Goal: Task Accomplishment & Management: Use online tool/utility

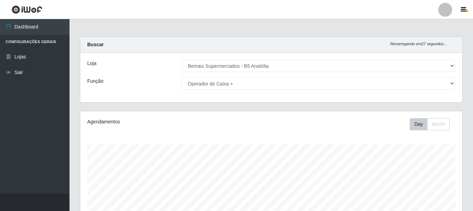
select select "405"
select select "72"
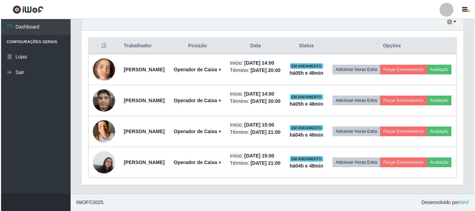
scroll to position [144, 382]
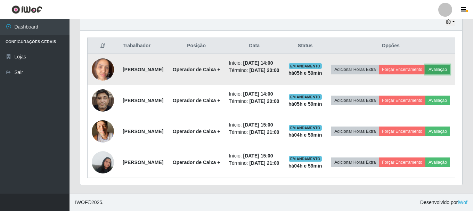
click at [426, 65] on button "Avaliação" at bounding box center [438, 70] width 25 height 10
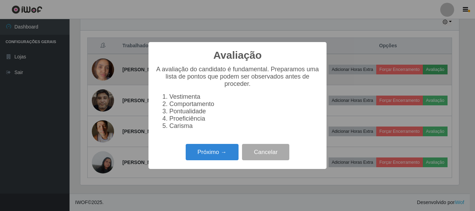
scroll to position [144, 379]
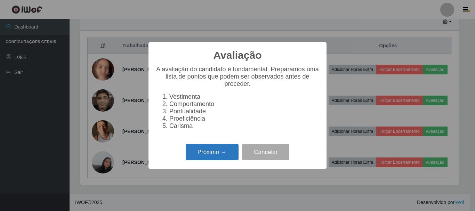
click at [222, 157] on button "Próximo →" at bounding box center [212, 152] width 53 height 16
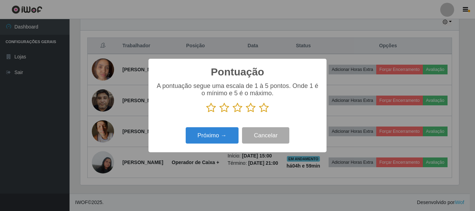
scroll to position [347677, 347442]
click at [263, 109] on icon at bounding box center [264, 108] width 10 height 10
click at [259, 113] on input "radio" at bounding box center [259, 113] width 0 height 0
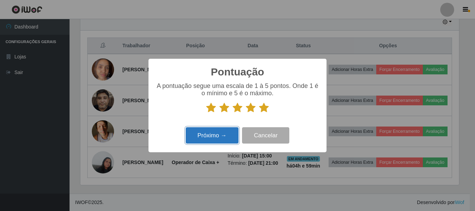
click at [215, 141] on button "Próximo →" at bounding box center [212, 135] width 53 height 16
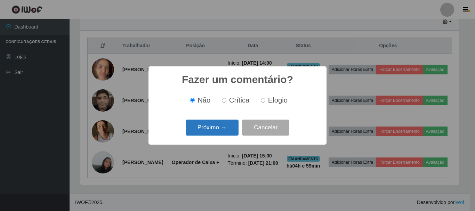
click at [219, 132] on button "Próximo →" at bounding box center [212, 128] width 53 height 16
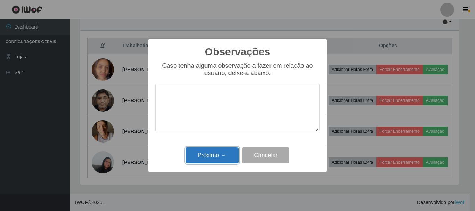
click at [215, 153] on button "Próximo →" at bounding box center [212, 155] width 53 height 16
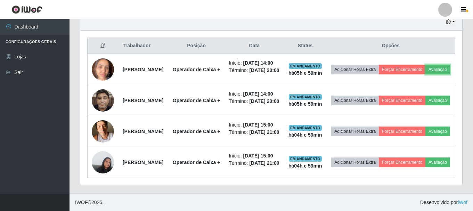
scroll to position [144, 382]
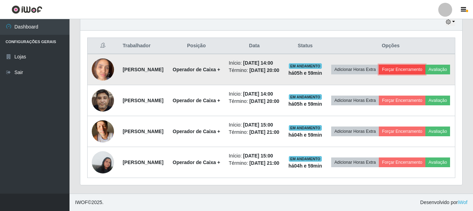
click at [414, 65] on button "Forçar Encerramento" at bounding box center [402, 70] width 47 height 10
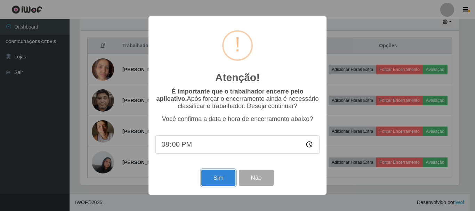
click at [229, 178] on button "Sim" at bounding box center [218, 178] width 34 height 16
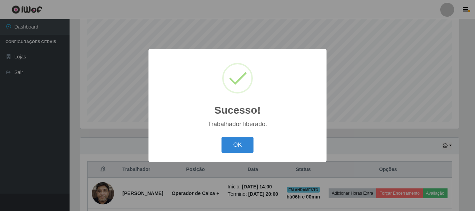
click at [222, 137] on button "OK" at bounding box center [238, 145] width 32 height 16
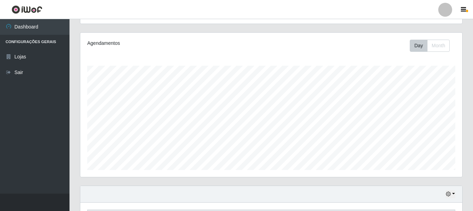
scroll to position [0, 0]
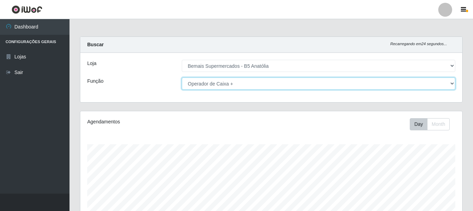
click at [226, 84] on select "[Selecione...] ASG ASG + ASG ++ Auxiliar de Estacionamento Auxiliar de Estacion…" at bounding box center [319, 84] width 274 height 12
click at [182, 78] on select "[Selecione...] ASG ASG + ASG ++ Auxiliar de Estacionamento Auxiliar de Estacion…" at bounding box center [319, 84] width 274 height 12
click at [218, 82] on select "[Selecione...] ASG ASG + ASG ++ Auxiliar de Estacionamento Auxiliar de Estacion…" at bounding box center [319, 84] width 274 height 12
click at [182, 78] on select "[Selecione...] ASG ASG + ASG ++ Auxiliar de Estacionamento Auxiliar de Estacion…" at bounding box center [319, 84] width 274 height 12
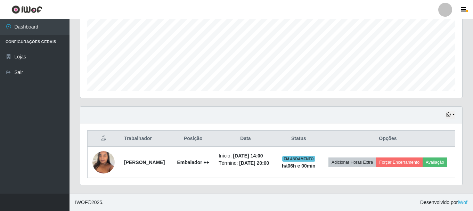
scroll to position [163, 0]
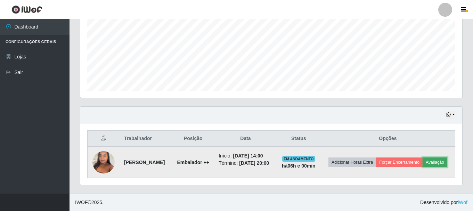
click at [423, 166] on button "Avaliação" at bounding box center [435, 163] width 25 height 10
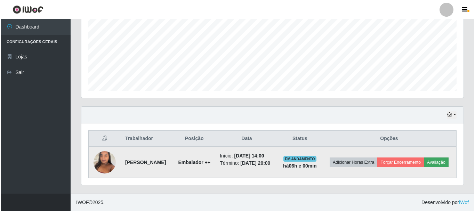
scroll to position [144, 379]
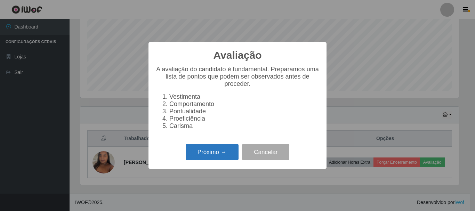
click at [205, 156] on button "Próximo →" at bounding box center [212, 152] width 53 height 16
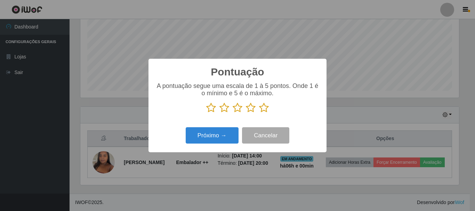
click at [264, 112] on icon at bounding box center [264, 108] width 10 height 10
click at [259, 113] on input "radio" at bounding box center [259, 113] width 0 height 0
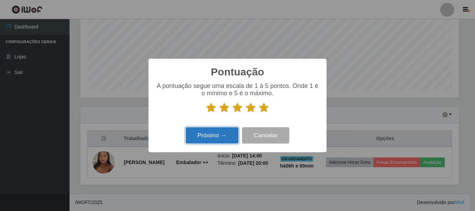
click at [220, 138] on button "Próximo →" at bounding box center [212, 135] width 53 height 16
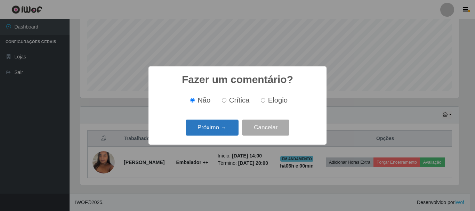
click at [224, 123] on button "Próximo →" at bounding box center [212, 128] width 53 height 16
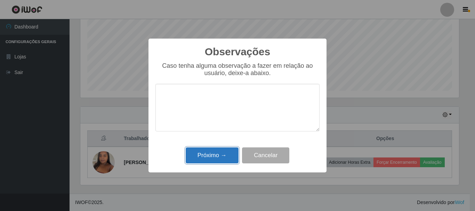
click at [221, 159] on button "Próximo →" at bounding box center [212, 155] width 53 height 16
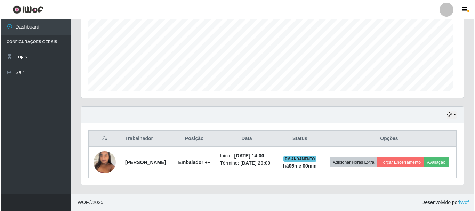
scroll to position [144, 382]
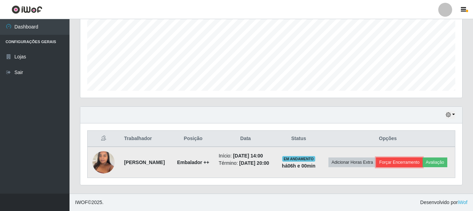
click at [423, 158] on button "Forçar Encerramento" at bounding box center [399, 163] width 47 height 10
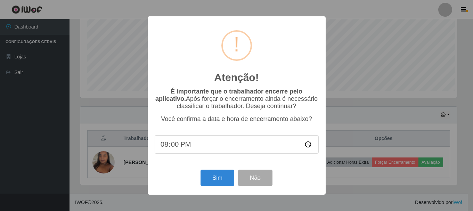
scroll to position [144, 379]
click at [222, 180] on button "Sim" at bounding box center [218, 178] width 34 height 16
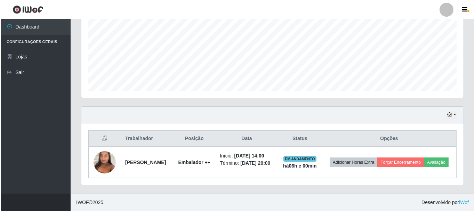
scroll to position [0, 0]
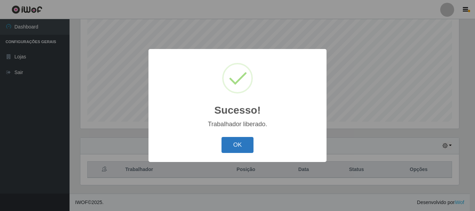
click at [239, 146] on button "OK" at bounding box center [238, 145] width 32 height 16
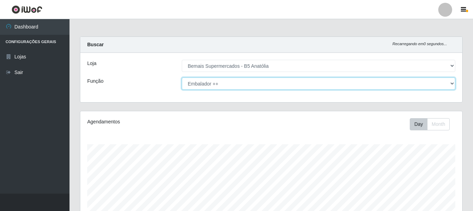
click at [240, 86] on select "[Selecione...] ASG ASG + ASG ++ Auxiliar de Estacionamento Auxiliar de Estacion…" at bounding box center [319, 84] width 274 height 12
select select "72"
click at [182, 78] on select "[Selecione...] ASG ASG + ASG ++ Auxiliar de Estacionamento Auxiliar de Estacion…" at bounding box center [319, 84] width 274 height 12
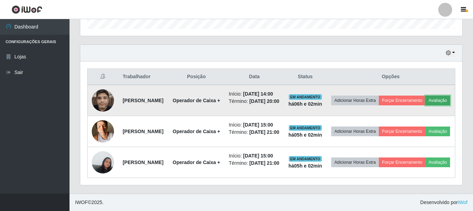
click at [426, 96] on button "Avaliação" at bounding box center [438, 101] width 25 height 10
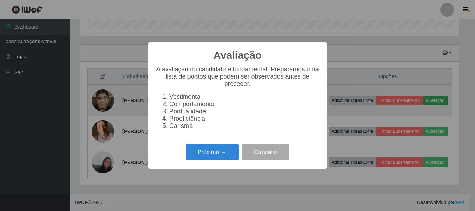
scroll to position [144, 379]
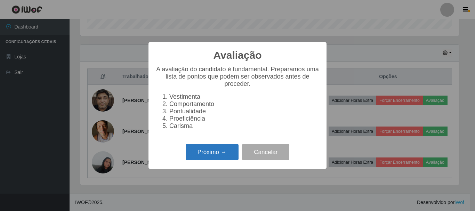
click at [210, 158] on button "Próximo →" at bounding box center [212, 152] width 53 height 16
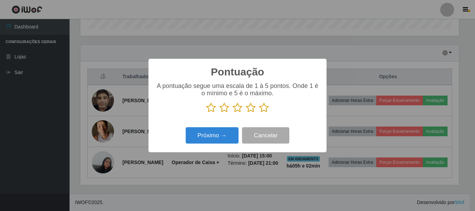
scroll to position [347677, 347442]
click at [218, 140] on button "Próximo →" at bounding box center [212, 135] width 53 height 16
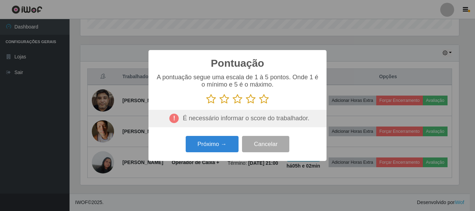
click at [267, 97] on icon at bounding box center [264, 99] width 10 height 10
click at [259, 104] on input "radio" at bounding box center [259, 104] width 0 height 0
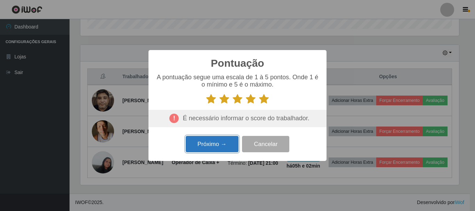
click at [227, 145] on button "Próximo →" at bounding box center [212, 144] width 53 height 16
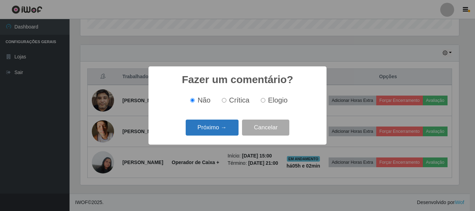
click at [228, 127] on button "Próximo →" at bounding box center [212, 128] width 53 height 16
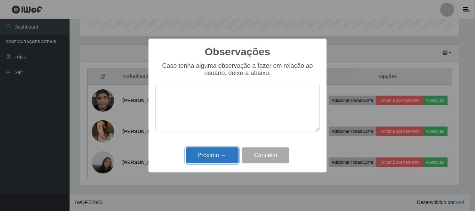
click at [227, 160] on button "Próximo →" at bounding box center [212, 155] width 53 height 16
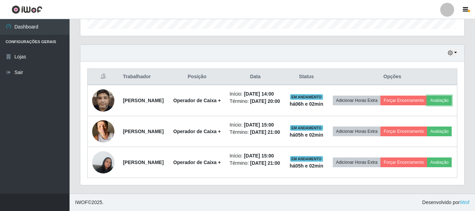
scroll to position [144, 382]
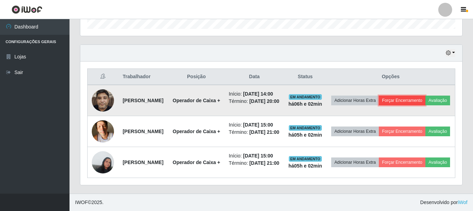
click at [415, 96] on button "Forçar Encerramento" at bounding box center [402, 101] width 47 height 10
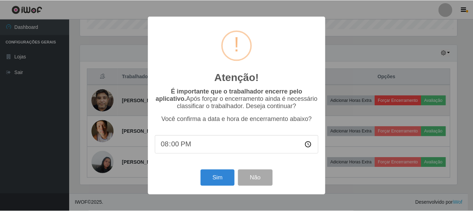
scroll to position [144, 379]
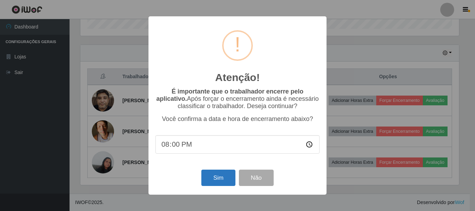
drag, startPoint x: 223, startPoint y: 166, endPoint x: 220, endPoint y: 180, distance: 14.3
click at [223, 167] on div "Atenção! × É importante que o trabalhador encerre pelo aplicativo. Após forçar …" at bounding box center [238, 105] width 178 height 178
click at [220, 180] on button "Sim" at bounding box center [218, 178] width 34 height 16
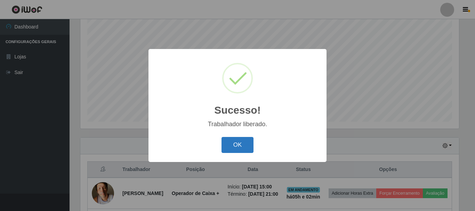
click at [237, 141] on button "OK" at bounding box center [238, 145] width 32 height 16
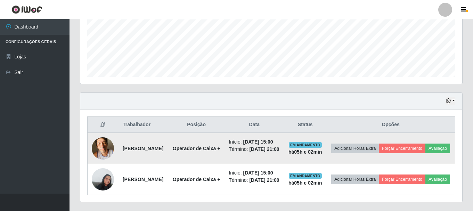
scroll to position [214, 0]
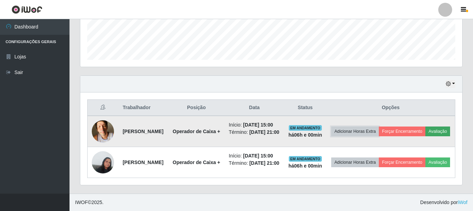
drag, startPoint x: 398, startPoint y: 112, endPoint x: 399, endPoint y: 117, distance: 5.0
click at [398, 116] on td "Adicionar Horas Extra Forçar Encerramento Avaliação" at bounding box center [391, 131] width 129 height 31
click at [426, 127] on button "Avaliação" at bounding box center [438, 132] width 25 height 10
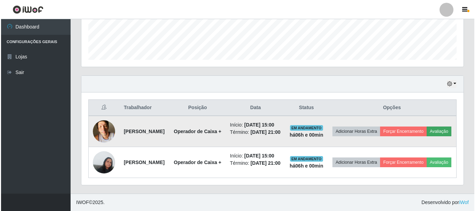
scroll to position [144, 379]
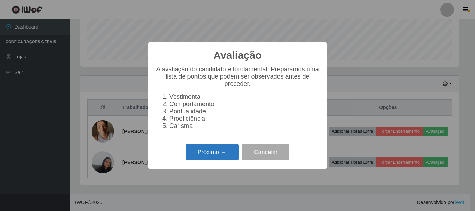
click at [231, 158] on button "Próximo →" at bounding box center [212, 152] width 53 height 16
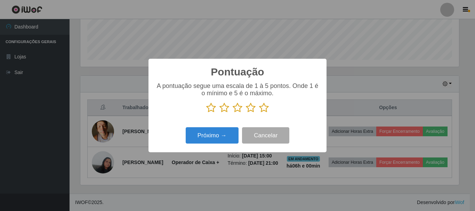
scroll to position [347677, 347442]
click at [262, 112] on icon at bounding box center [264, 108] width 10 height 10
click at [259, 113] on input "radio" at bounding box center [259, 113] width 0 height 0
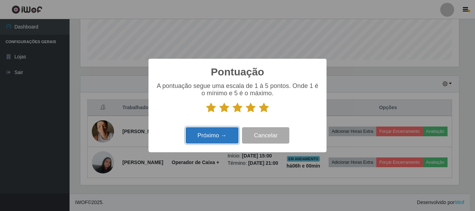
click at [212, 141] on button "Próximo →" at bounding box center [212, 135] width 53 height 16
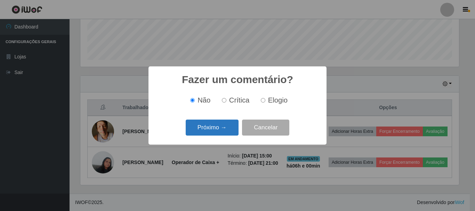
click at [232, 131] on button "Próximo →" at bounding box center [212, 128] width 53 height 16
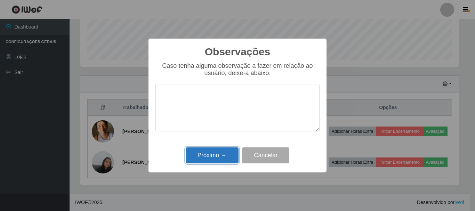
click at [228, 153] on button "Próximo →" at bounding box center [212, 155] width 53 height 16
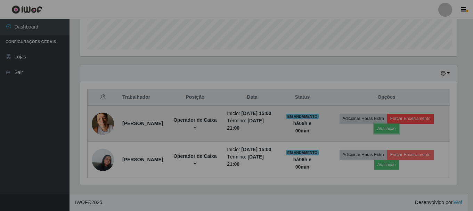
scroll to position [144, 382]
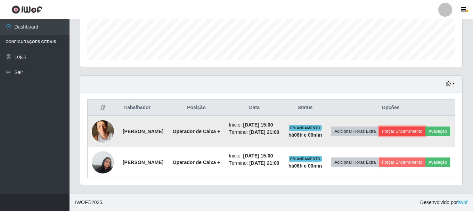
click at [406, 127] on button "Forçar Encerramento" at bounding box center [402, 132] width 47 height 10
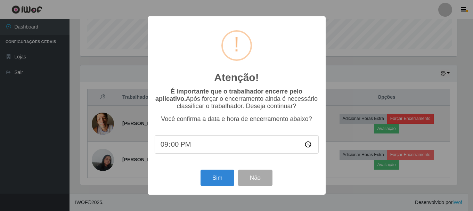
scroll to position [144, 379]
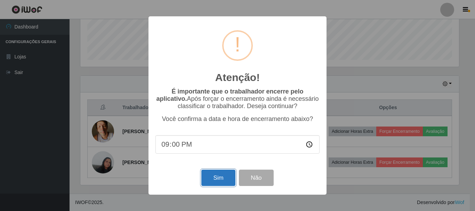
click at [225, 182] on button "Sim" at bounding box center [218, 178] width 34 height 16
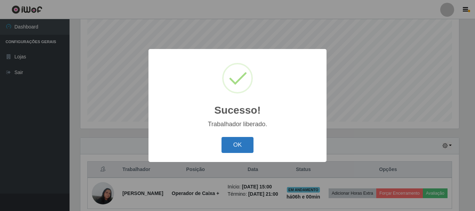
click at [244, 145] on button "OK" at bounding box center [238, 145] width 32 height 16
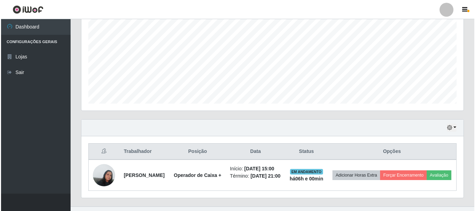
scroll to position [170, 0]
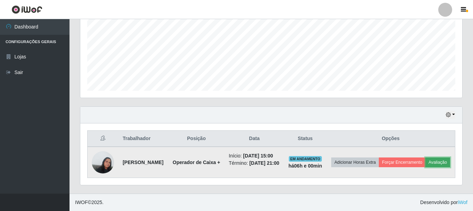
click at [426, 162] on button "Avaliação" at bounding box center [438, 163] width 25 height 10
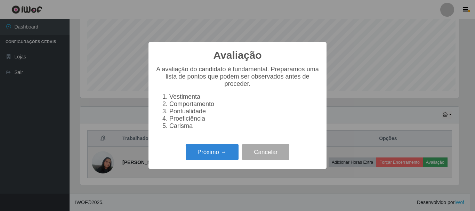
scroll to position [144, 379]
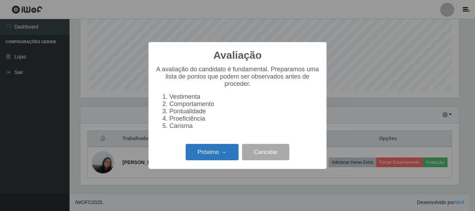
click at [214, 155] on button "Próximo →" at bounding box center [212, 152] width 53 height 16
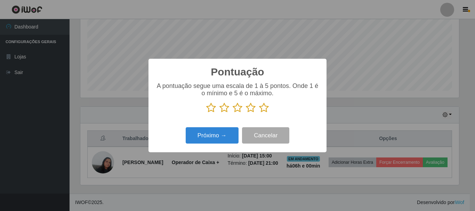
click at [264, 108] on icon at bounding box center [264, 108] width 10 height 10
click at [259, 113] on input "radio" at bounding box center [259, 113] width 0 height 0
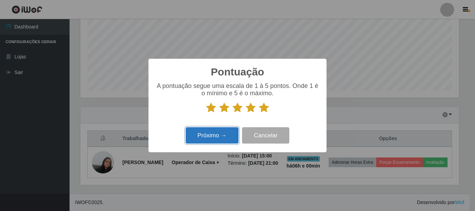
click at [213, 142] on button "Próximo →" at bounding box center [212, 135] width 53 height 16
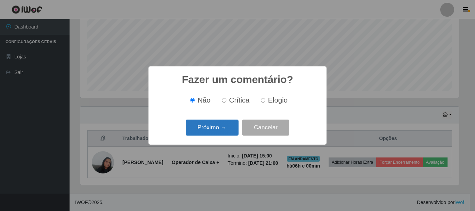
click at [215, 129] on button "Próximo →" at bounding box center [212, 128] width 53 height 16
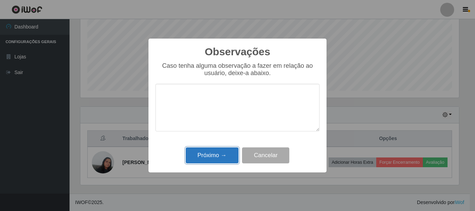
click at [222, 152] on button "Próximo →" at bounding box center [212, 155] width 53 height 16
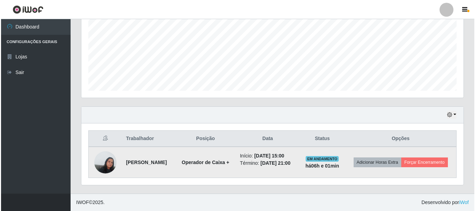
scroll to position [163, 0]
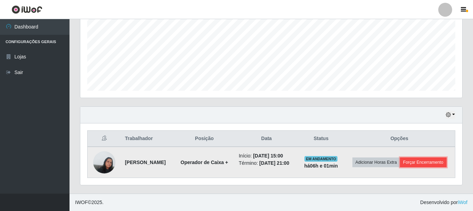
click at [405, 163] on button "Forçar Encerramento" at bounding box center [423, 163] width 47 height 10
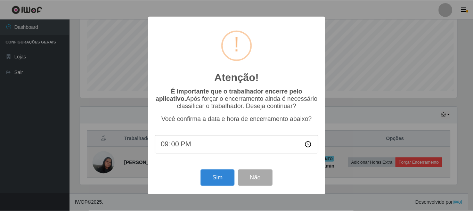
scroll to position [144, 379]
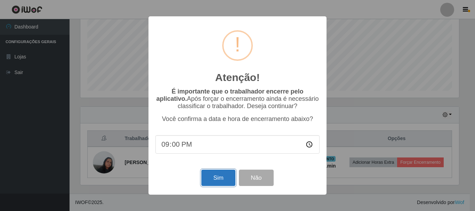
click at [230, 185] on button "Sim" at bounding box center [218, 178] width 34 height 16
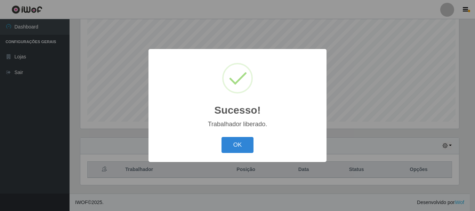
scroll to position [347677, 347442]
click at [238, 152] on button "OK" at bounding box center [238, 145] width 32 height 16
